Goal: Find specific page/section: Find specific page/section

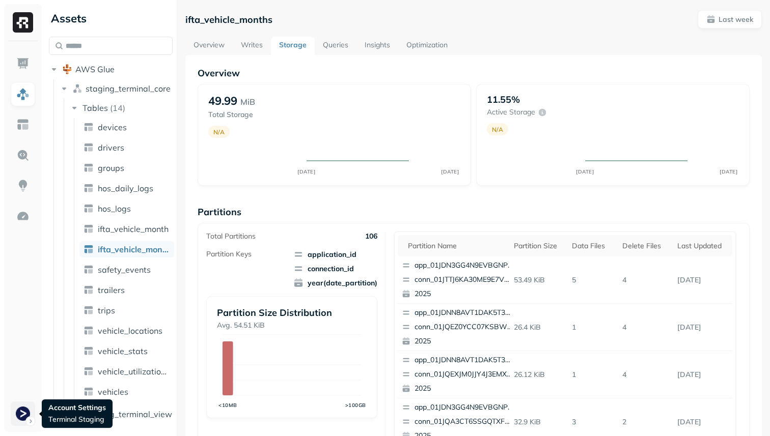
click at [24, 405] on html "Assets AWS Glue staging_terminal_core Tables ( 14 ) devices drivers groups hos_…" at bounding box center [385, 218] width 770 height 436
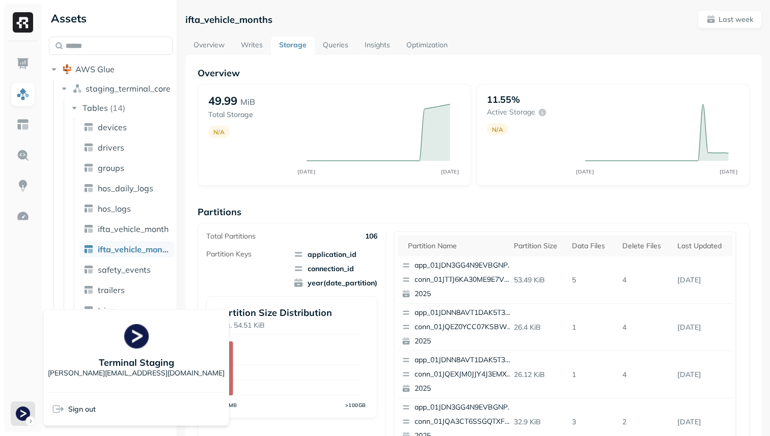
click at [20, 227] on html "Assets AWS Glue staging_terminal_core Tables ( 14 ) devices drivers groups hos_…" at bounding box center [385, 218] width 770 height 436
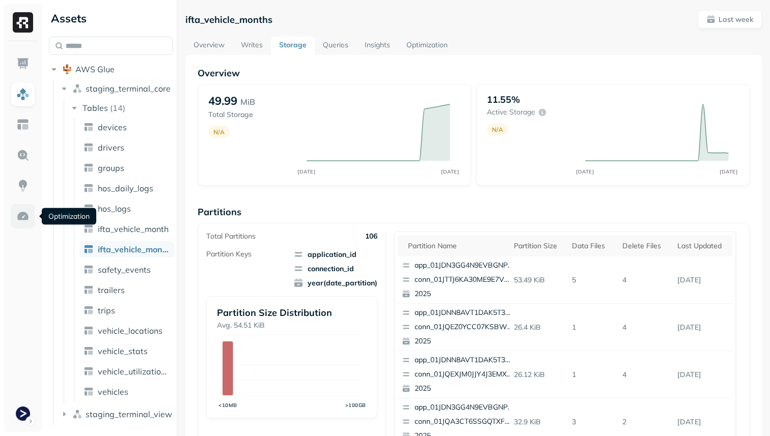
click at [20, 217] on img at bounding box center [22, 216] width 13 height 13
